Goal: Task Accomplishment & Management: Manage account settings

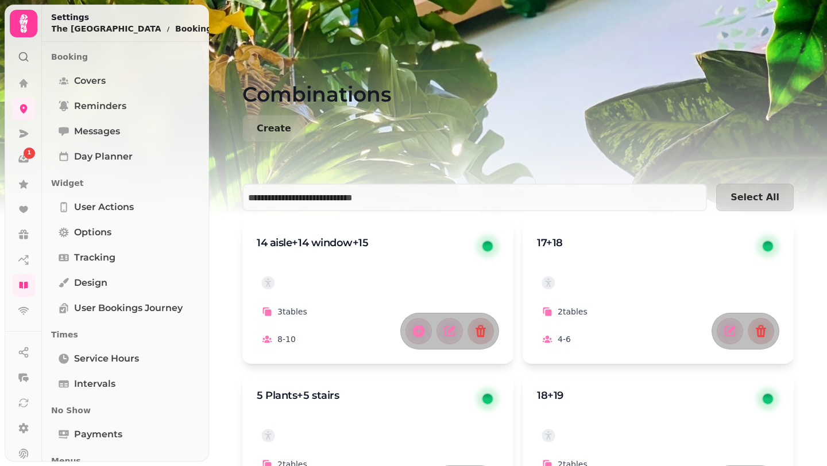
scroll to position [25, 0]
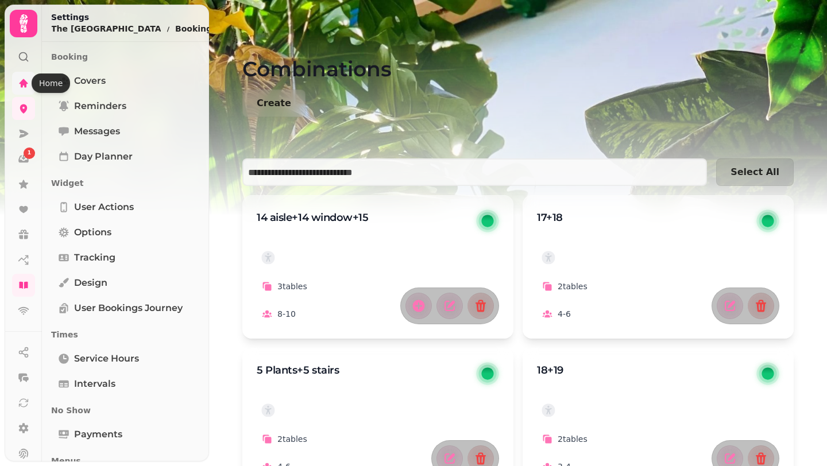
click at [24, 80] on icon at bounding box center [24, 83] width 9 height 9
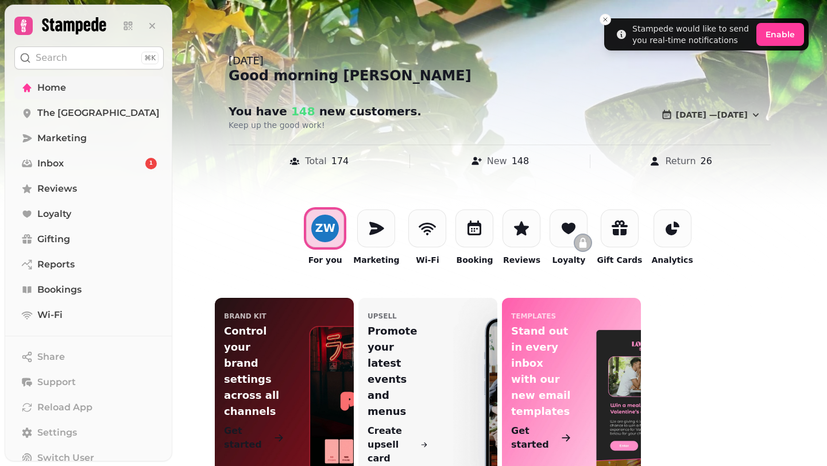
scroll to position [18, 0]
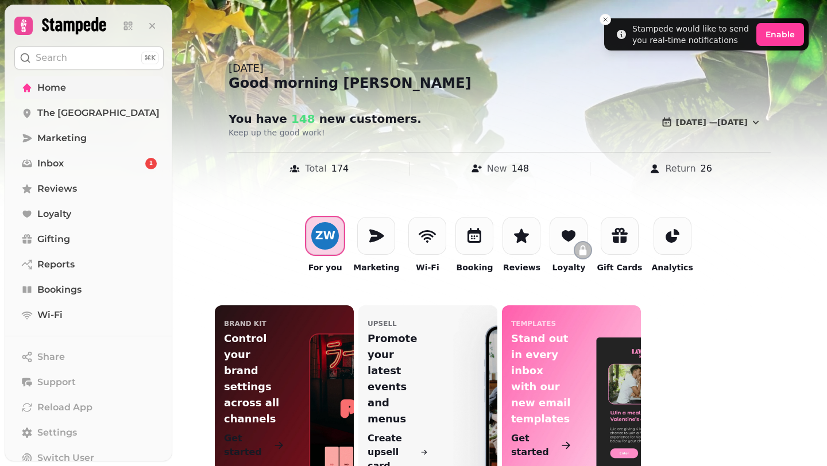
click at [330, 235] on div "ZW" at bounding box center [325, 235] width 20 height 11
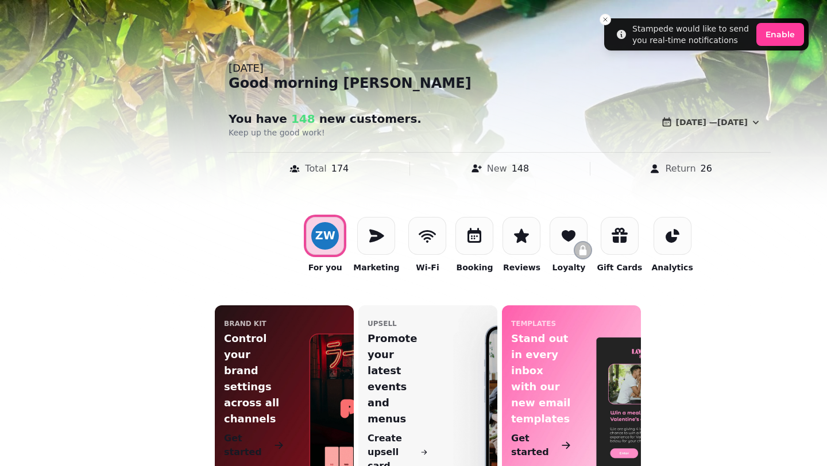
click at [754, 308] on div "Brand Kit Control your brand settings across all channels Get started upsell Pr…" at bounding box center [499, 393] width 569 height 177
click at [470, 230] on icon at bounding box center [474, 235] width 14 height 15
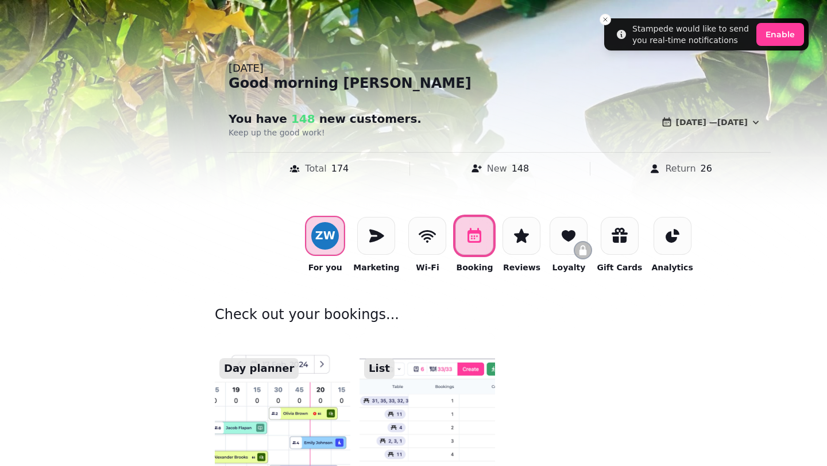
click at [339, 234] on span "ZW" at bounding box center [325, 236] width 28 height 28
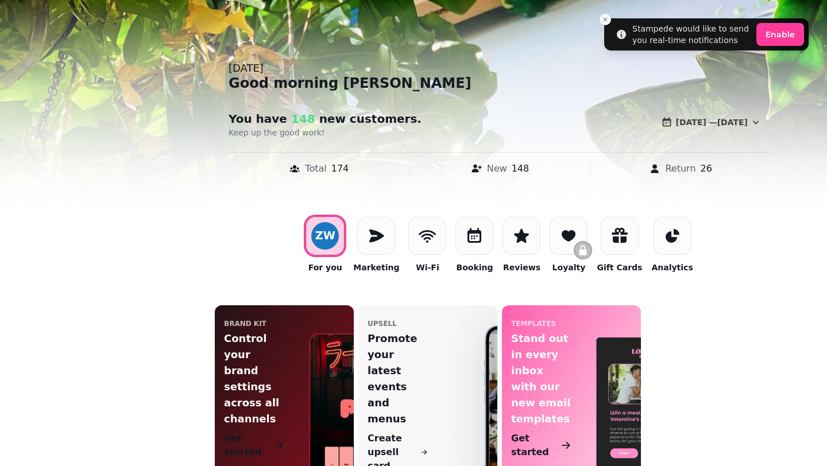
click at [789, 348] on div "Brand Kit Control your brand settings across all channels Get started upsell Pr…" at bounding box center [499, 394] width 588 height 204
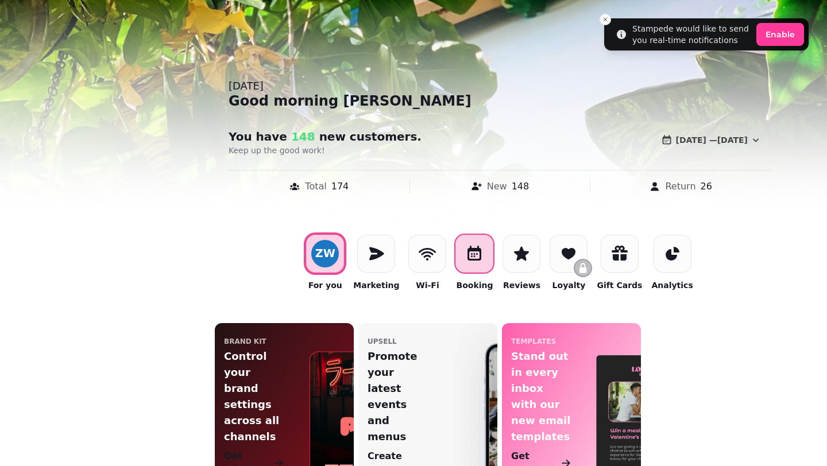
click at [480, 252] on icon at bounding box center [474, 253] width 14 height 15
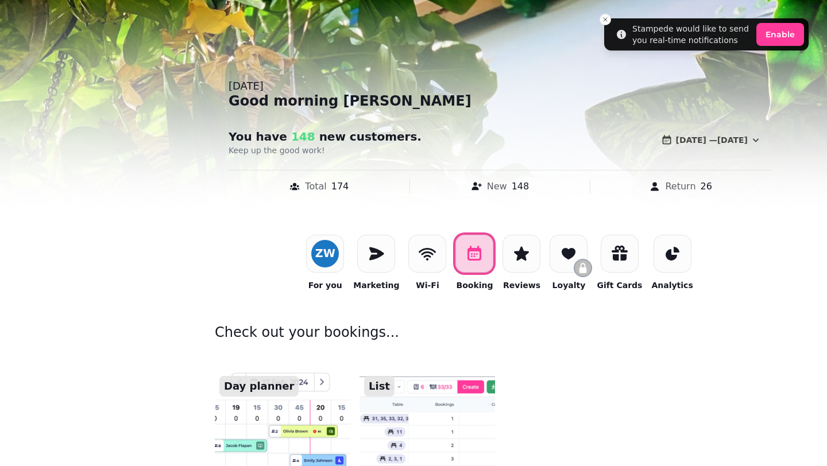
click at [772, 351] on div "Day planner List" at bounding box center [499, 420] width 569 height 138
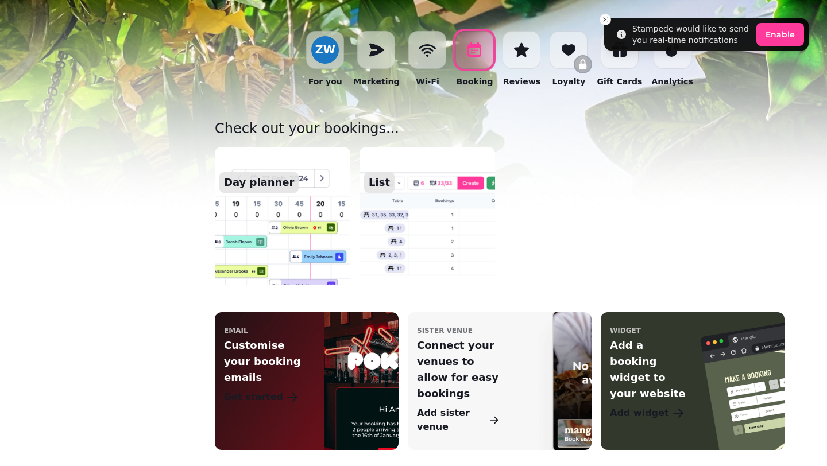
scroll to position [204, 0]
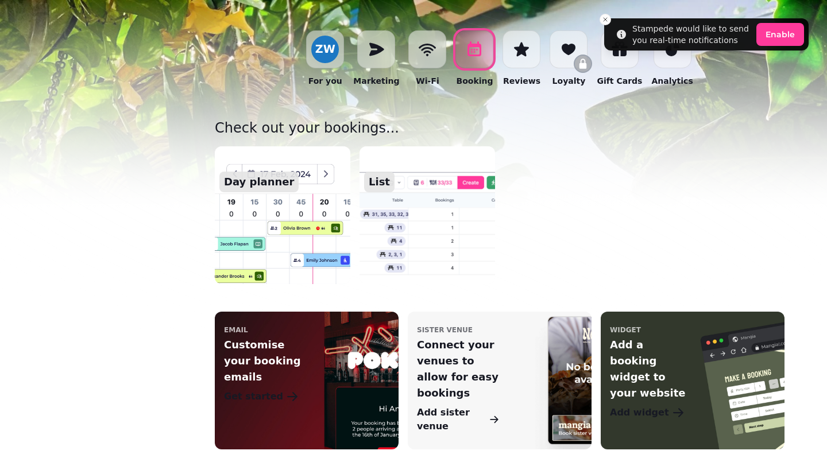
click at [283, 219] on img at bounding box center [282, 215] width 149 height 152
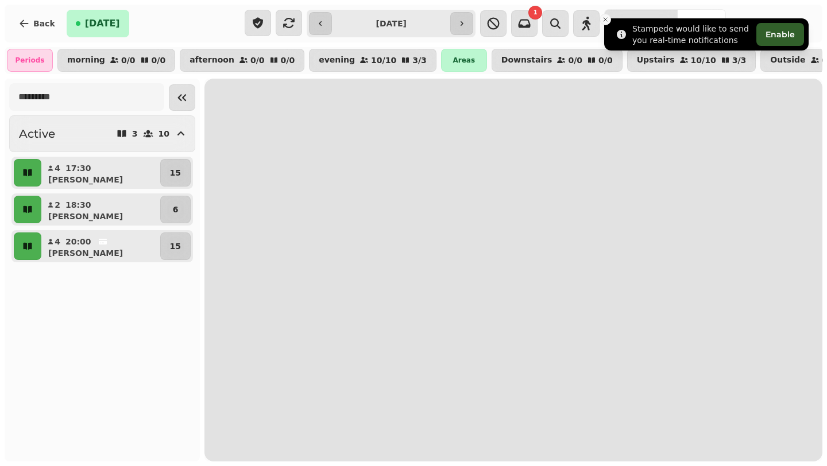
click at [607, 20] on icon "Close toast" at bounding box center [605, 19] width 7 height 7
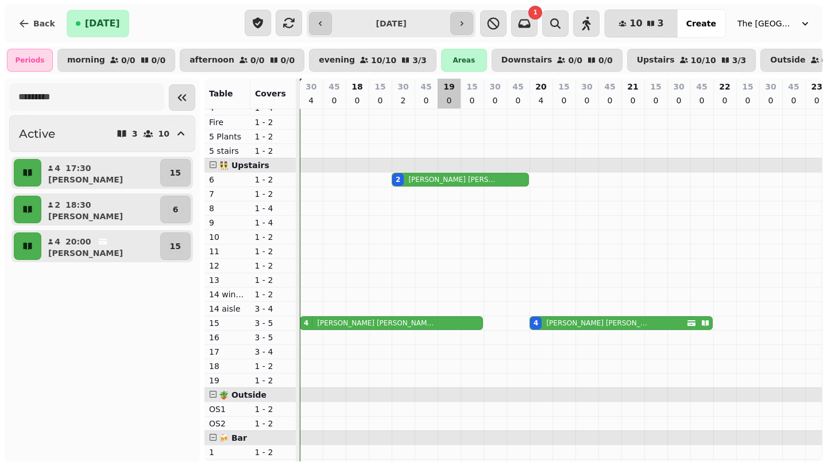
scroll to position [28, 0]
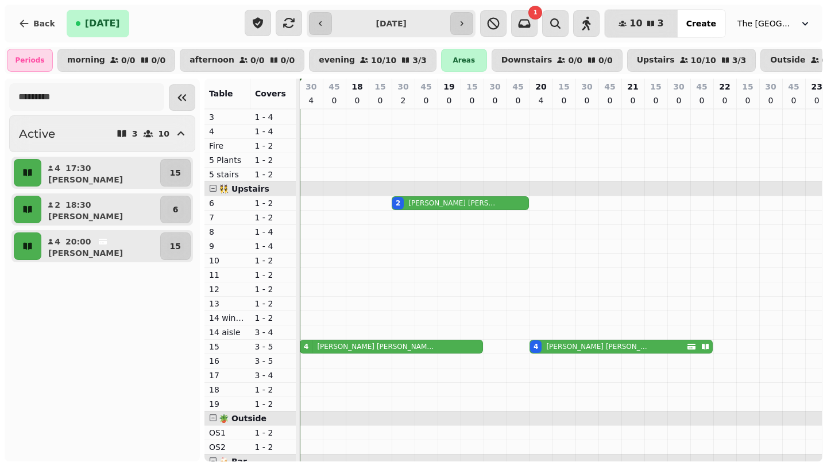
click at [339, 346] on p "[PERSON_NAME] FIRST TABLE" at bounding box center [377, 346] width 121 height 9
select select "**********"
select select "*"
select select "****"
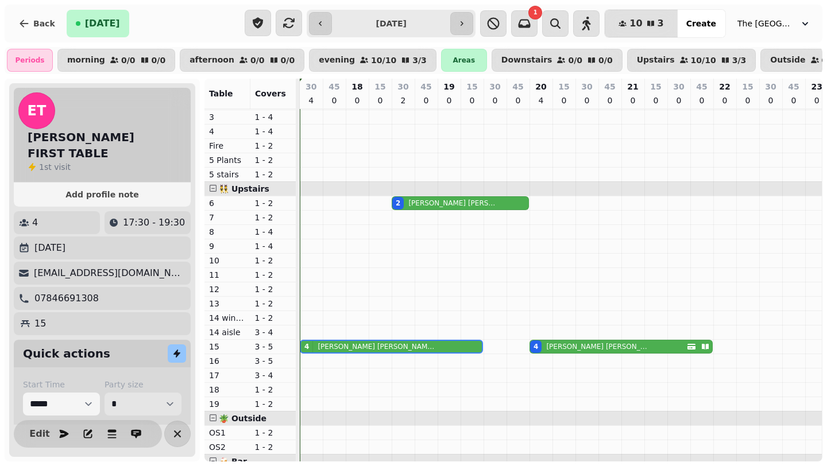
click at [150, 393] on select "* * * * * * * * * ** ** ** ** ** ** ** ** ** ** ** ** ** ** ** ** ** ** ** ** *…" at bounding box center [142, 404] width 77 height 23
select select "*"
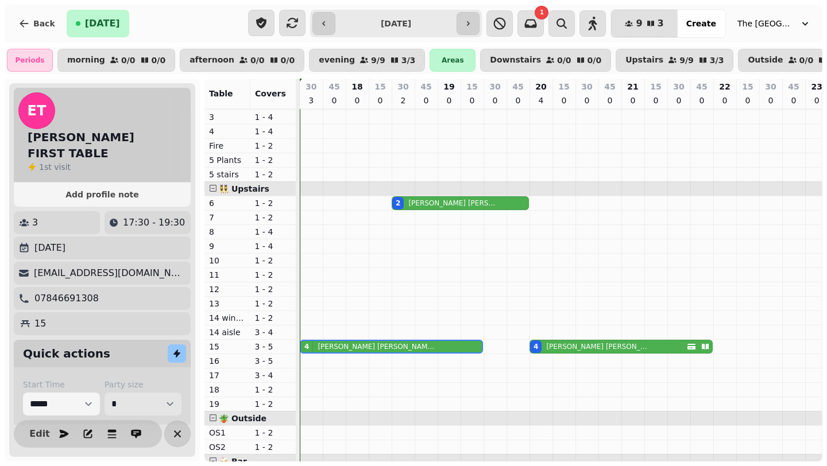
scroll to position [71, 0]
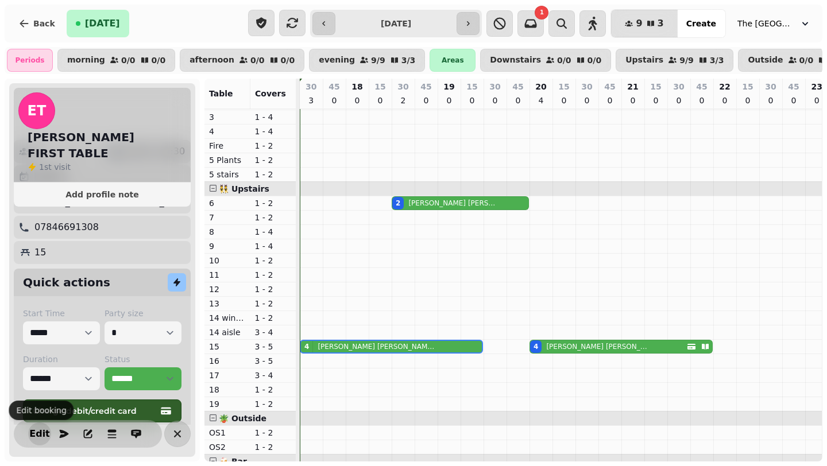
click at [43, 432] on span "Edit" at bounding box center [40, 433] width 14 height 9
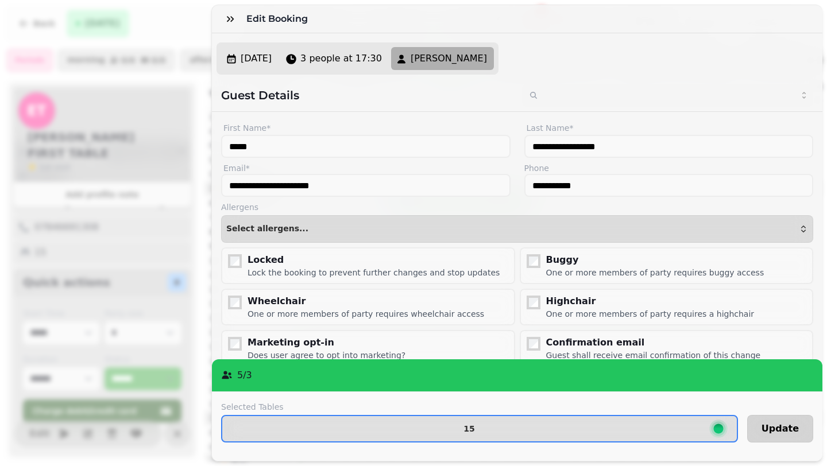
click at [792, 424] on span "Update" at bounding box center [779, 428] width 37 height 9
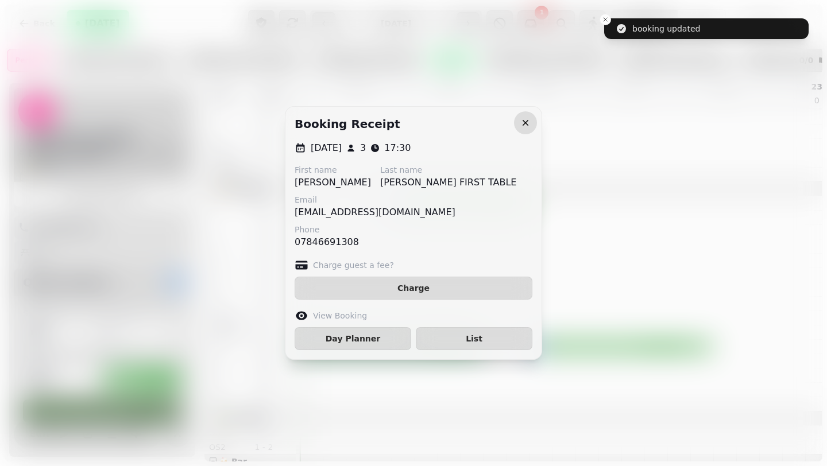
click at [526, 123] on icon "button" at bounding box center [525, 123] width 6 height 6
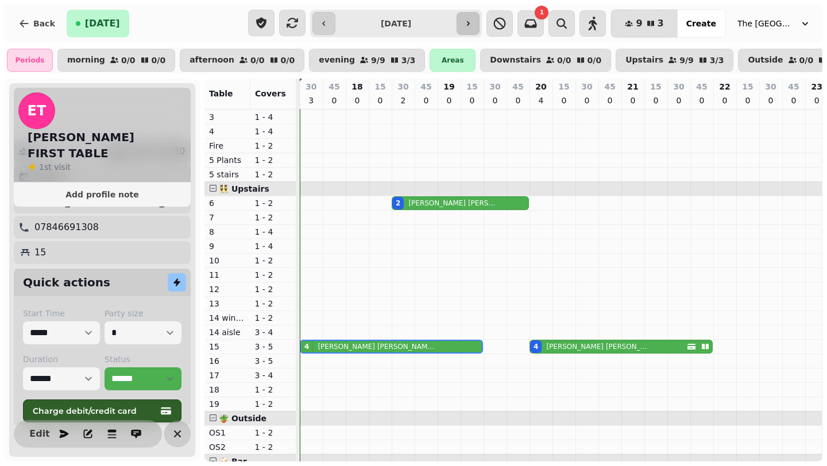
click at [470, 24] on icon "button" at bounding box center [468, 23] width 3 height 5
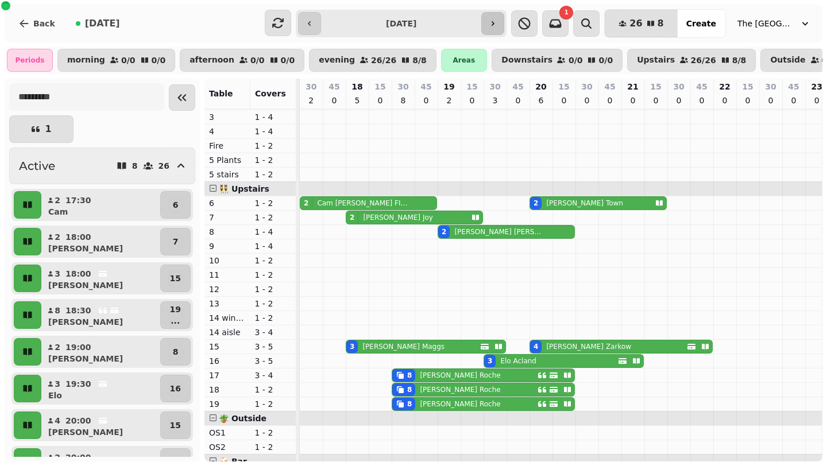
click at [474, 24] on input "**********" at bounding box center [401, 23] width 156 height 18
click at [494, 24] on icon "button" at bounding box center [492, 23] width 9 height 9
type input "**********"
